Goal: Task Accomplishment & Management: Manage account settings

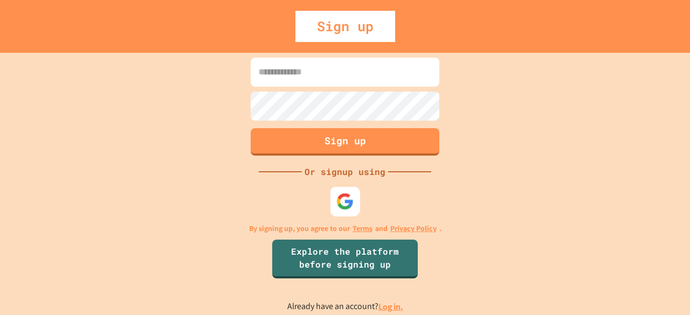
click at [341, 209] on img at bounding box center [345, 201] width 18 height 18
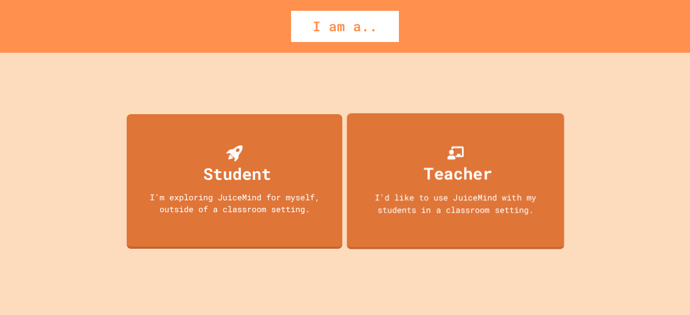
click at [277, 196] on div "I'm exploring JuiceMind for myself, outside of a classroom setting." at bounding box center [234, 203] width 194 height 24
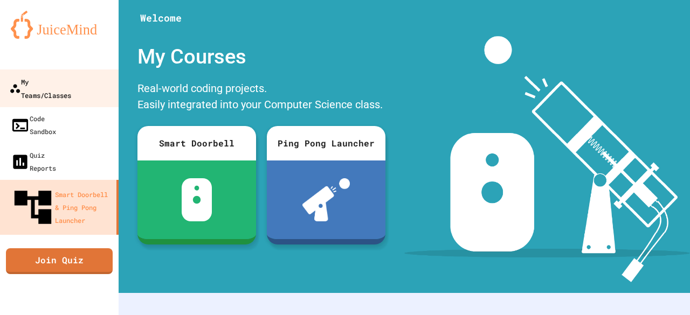
click at [71, 87] on div "My Teams/Classes" at bounding box center [40, 88] width 62 height 26
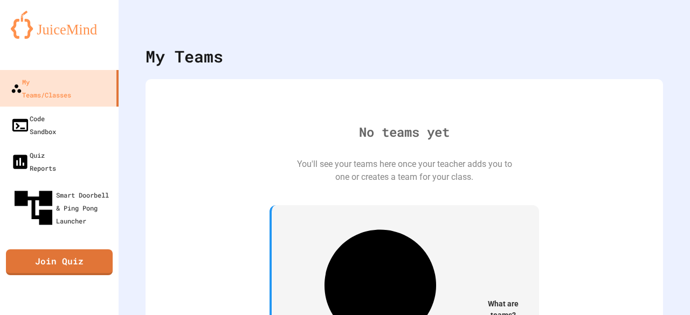
scroll to position [1, 0]
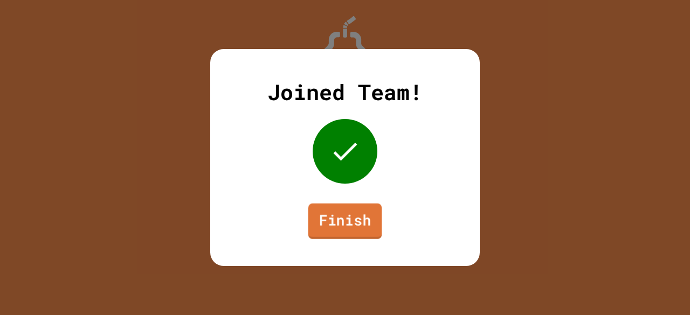
click at [357, 220] on link "Finish" at bounding box center [345, 222] width 74 height 36
